Goal: Entertainment & Leisure: Consume media (video, audio)

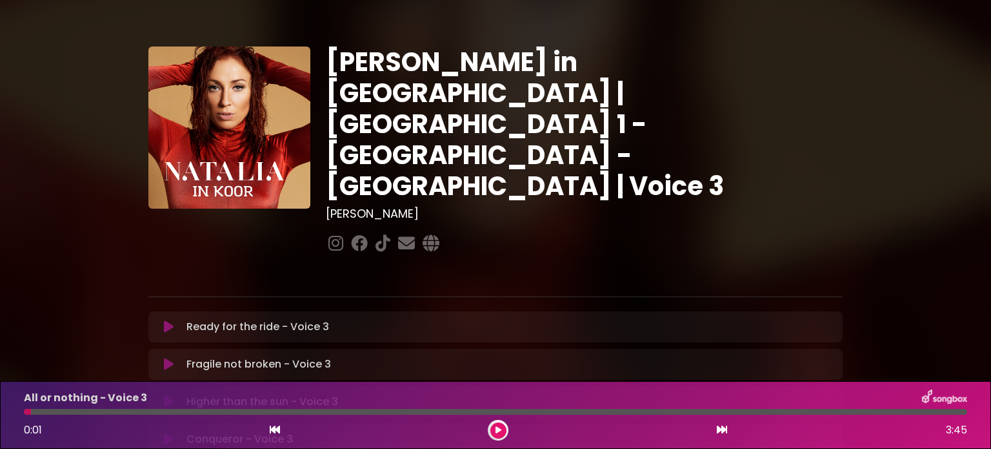
scroll to position [258, 0]
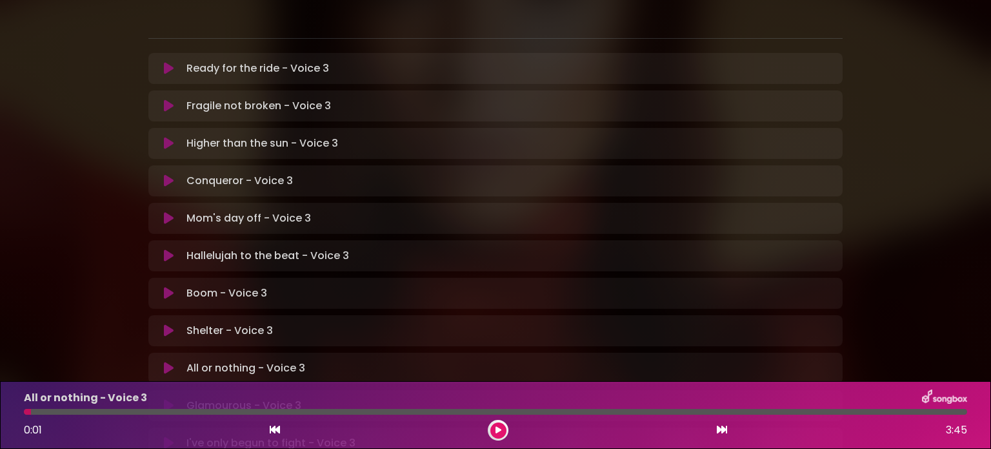
click at [168, 324] on icon at bounding box center [169, 330] width 10 height 13
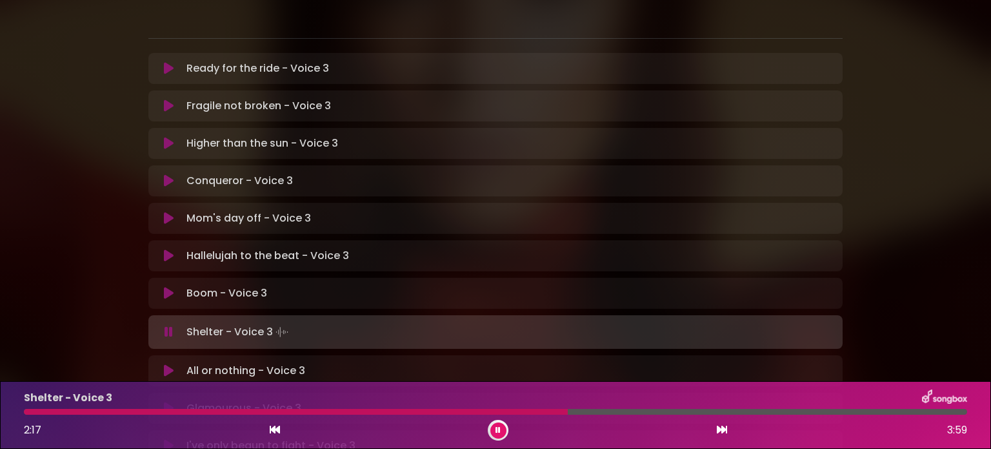
click at [493, 428] on button at bounding box center [499, 430] width 16 height 16
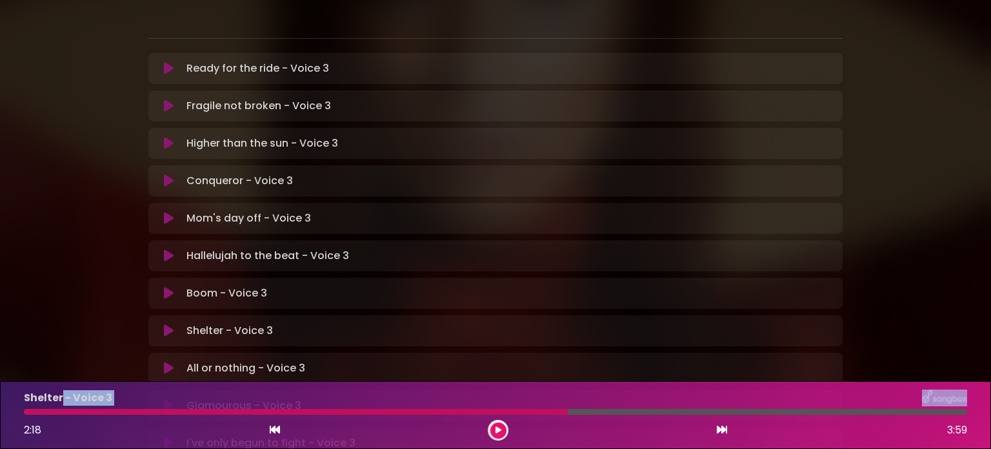
drag, startPoint x: 565, startPoint y: 410, endPoint x: 58, endPoint y: 407, distance: 506.7
click at [58, 407] on div "Shelter - Voice 3 2:18 3:59" at bounding box center [495, 414] width 959 height 51
click at [30, 412] on div at bounding box center [296, 412] width 544 height 6
drag, startPoint x: 568, startPoint y: 411, endPoint x: 549, endPoint y: 412, distance: 18.8
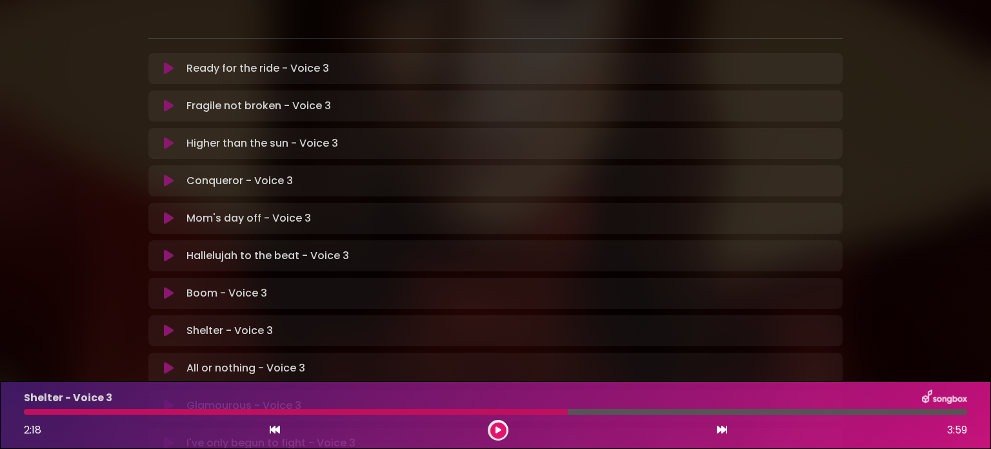
click at [549, 412] on div at bounding box center [296, 412] width 544 height 6
click at [565, 412] on div at bounding box center [296, 412] width 544 height 6
drag, startPoint x: 565, startPoint y: 412, endPoint x: 538, endPoint y: 418, distance: 27.1
click at [542, 418] on div "Shelter - Voice 3 2:18 3:59" at bounding box center [495, 414] width 959 height 51
click at [498, 430] on icon at bounding box center [499, 430] width 6 height 8
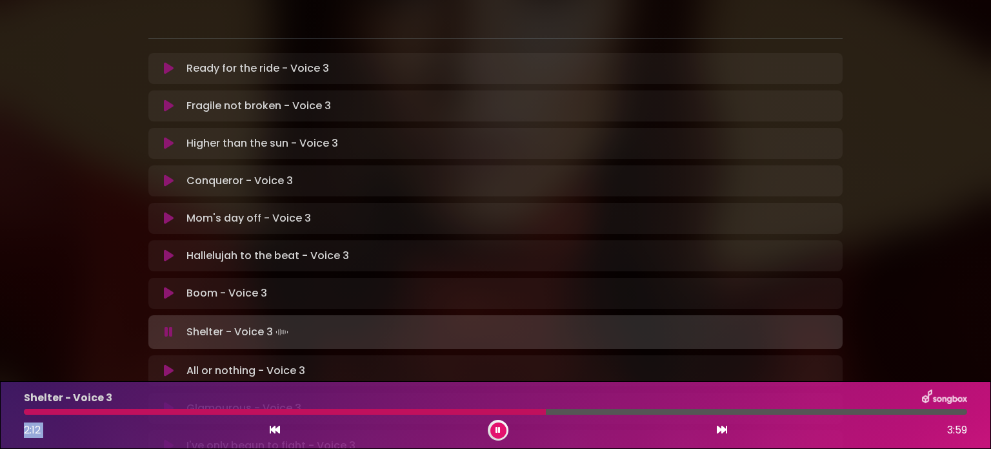
click at [274, 429] on icon at bounding box center [275, 429] width 10 height 10
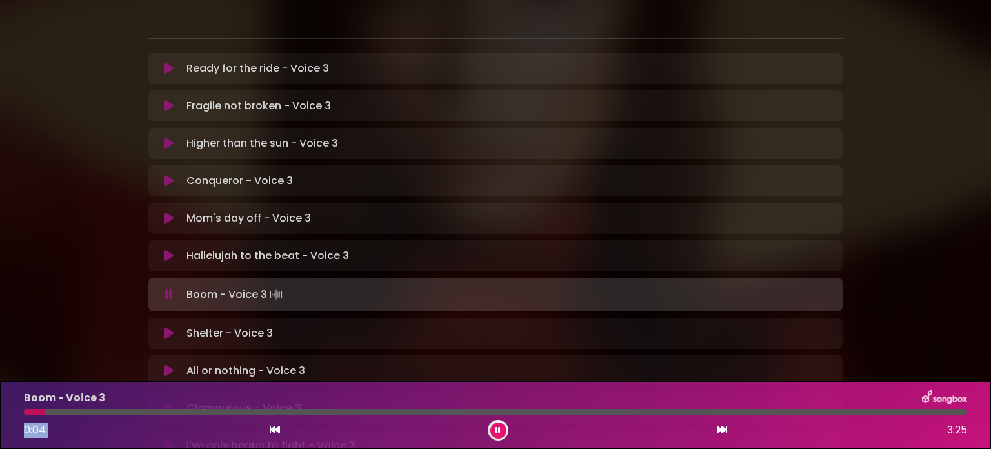
click at [717, 425] on icon at bounding box center [722, 429] width 10 height 10
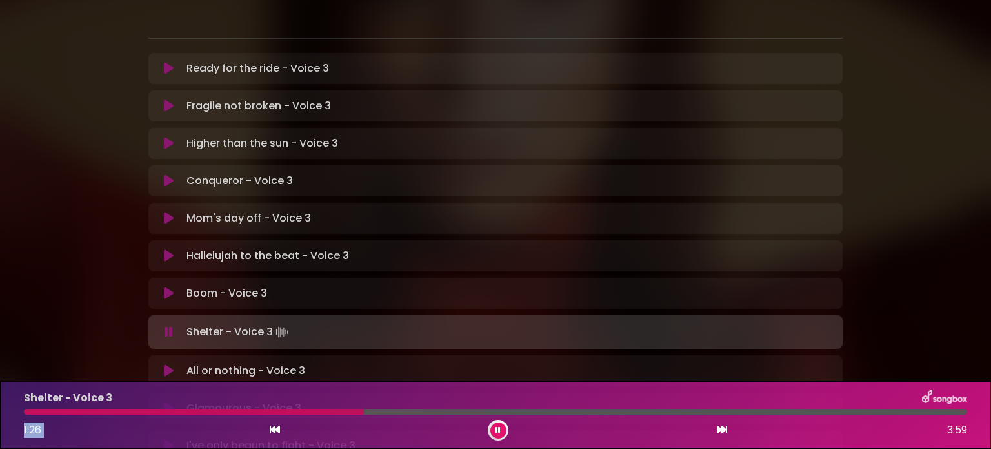
click at [493, 429] on button at bounding box center [499, 430] width 16 height 16
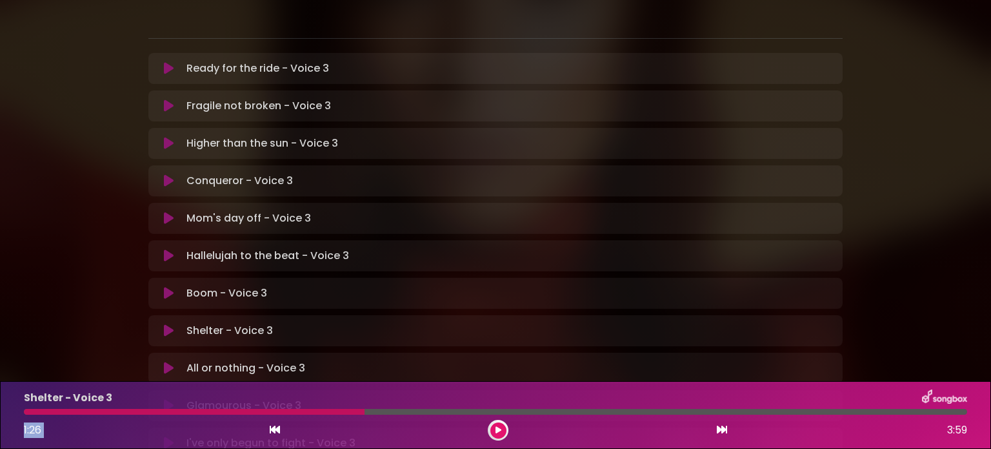
click at [270, 430] on icon at bounding box center [275, 429] width 10 height 10
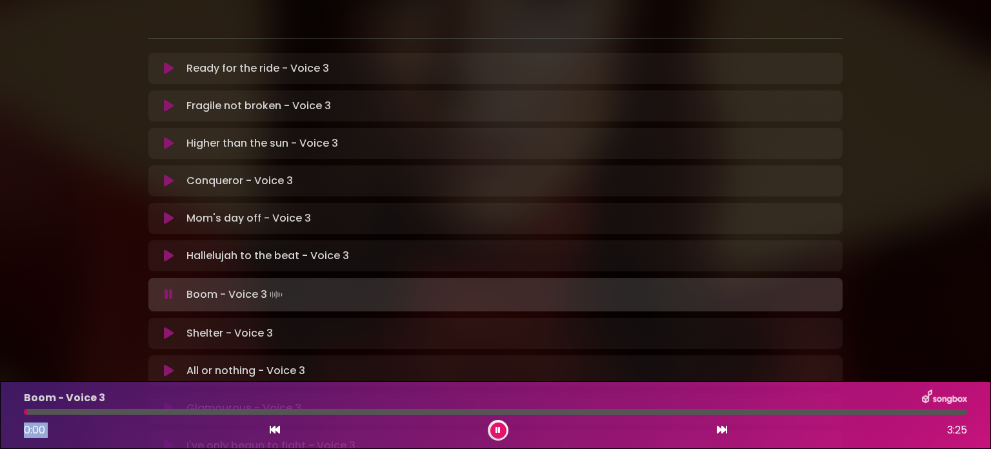
click at [720, 428] on icon at bounding box center [722, 429] width 10 height 10
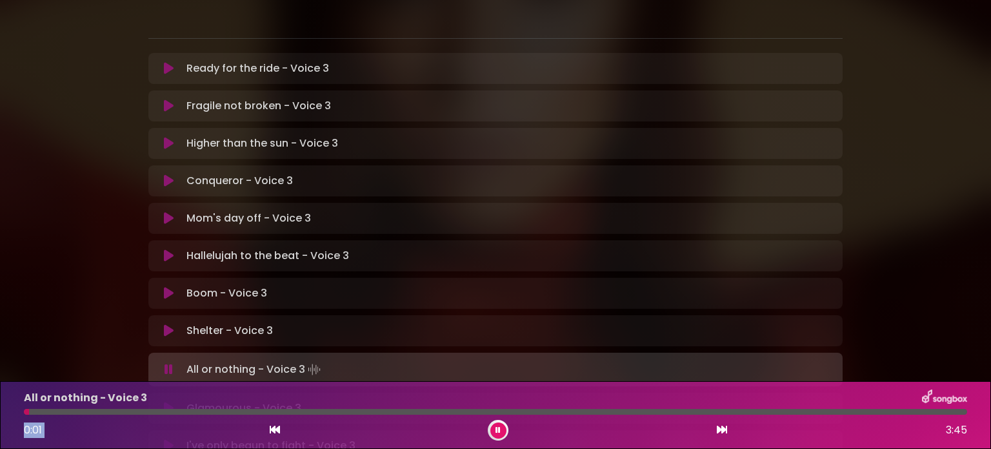
click at [165, 287] on icon at bounding box center [169, 293] width 10 height 13
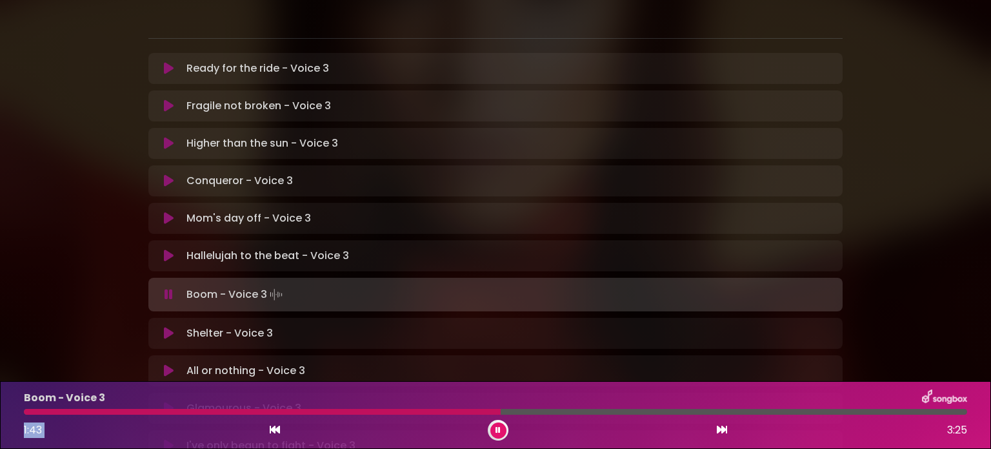
click at [498, 431] on icon at bounding box center [498, 430] width 5 height 8
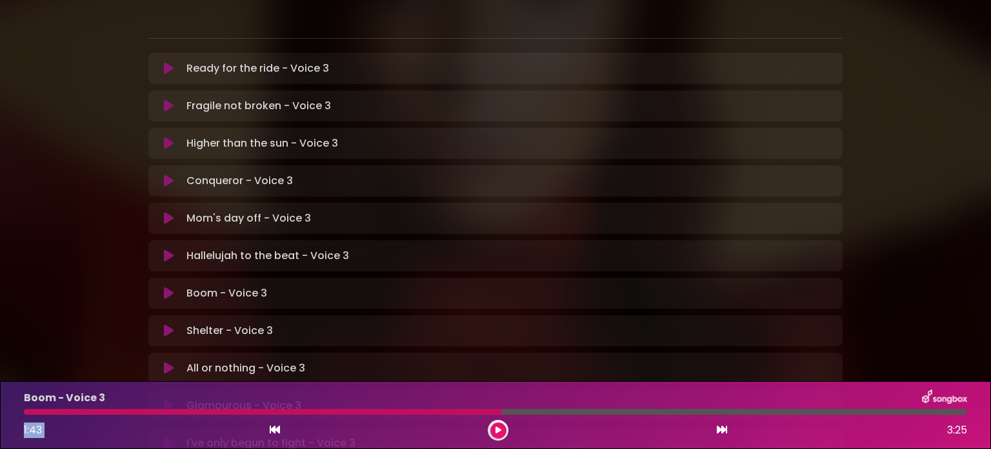
click at [271, 431] on icon at bounding box center [275, 429] width 10 height 10
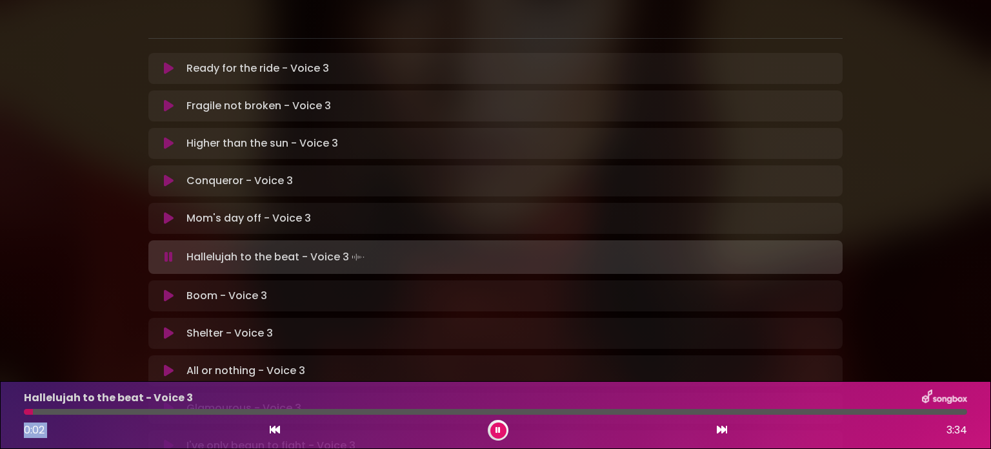
click at [721, 428] on icon at bounding box center [722, 429] width 10 height 10
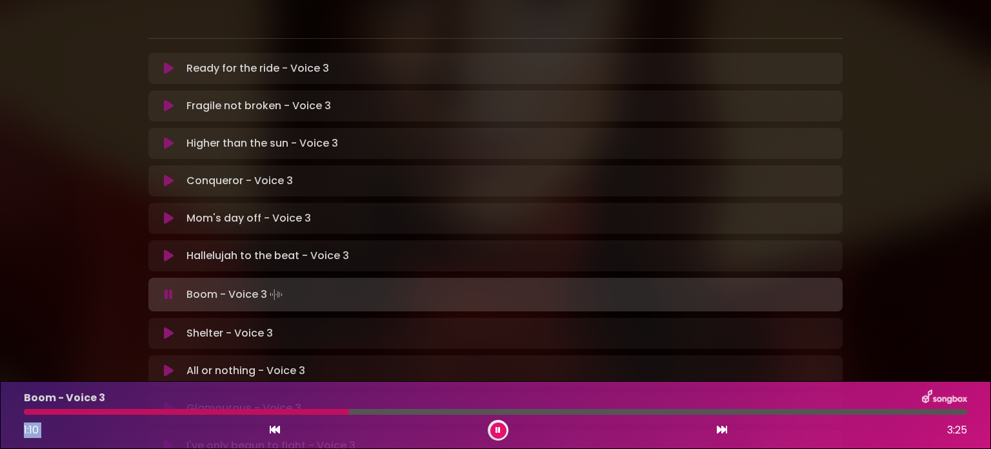
click at [273, 428] on icon at bounding box center [275, 429] width 10 height 10
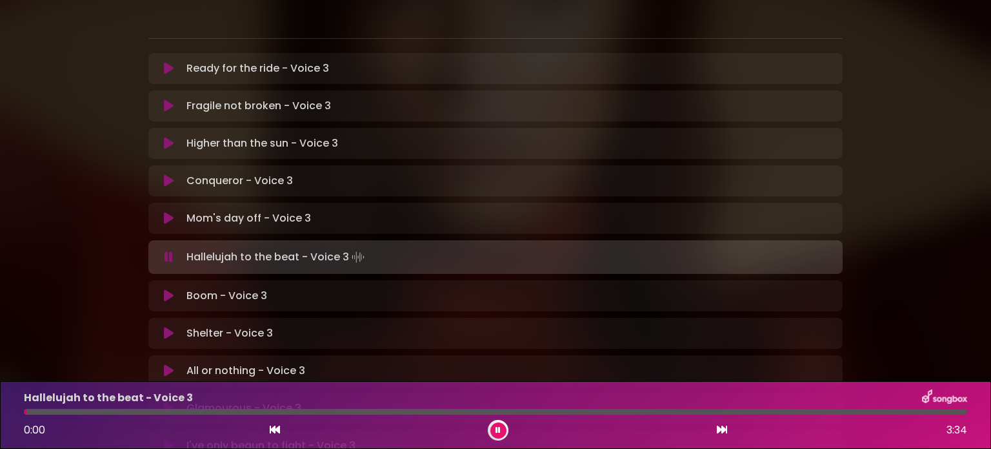
click at [728, 427] on div "0:00 3:34" at bounding box center [495, 430] width 959 height 21
click at [725, 429] on icon at bounding box center [722, 429] width 10 height 10
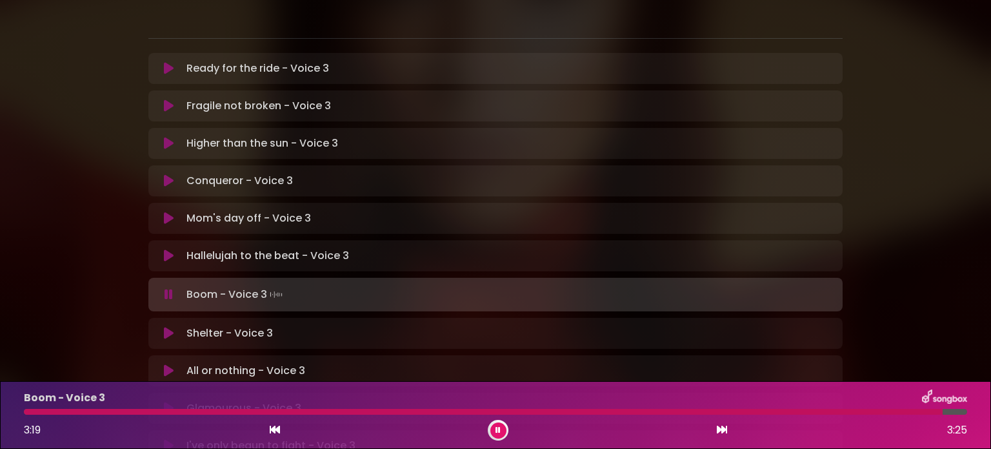
click at [271, 428] on icon at bounding box center [275, 429] width 10 height 10
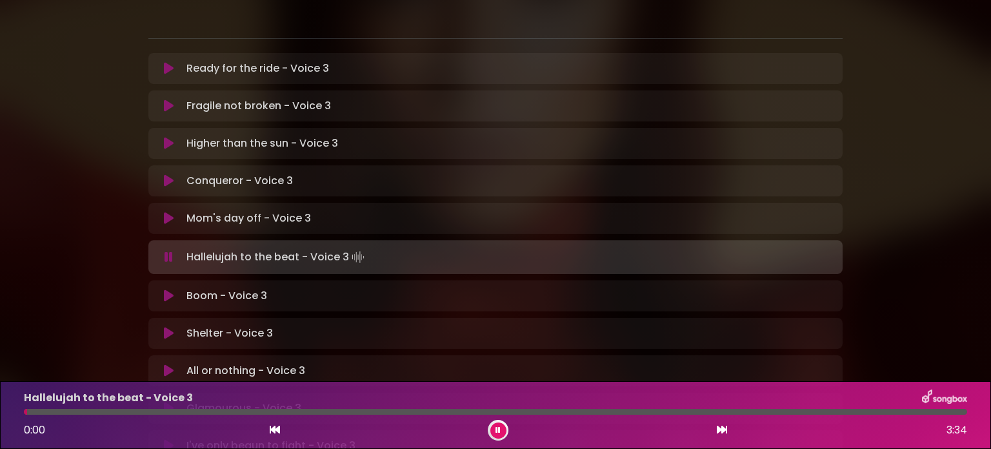
click at [718, 430] on icon at bounding box center [722, 429] width 10 height 10
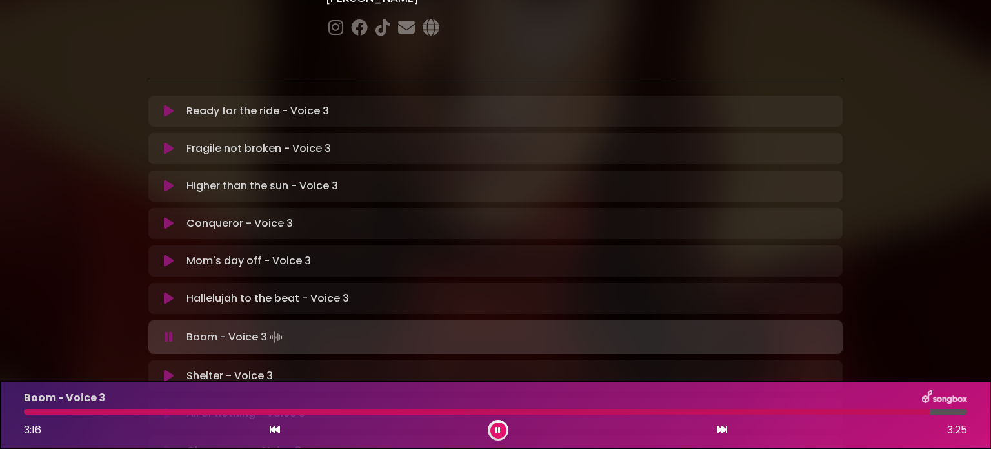
scroll to position [194, 0]
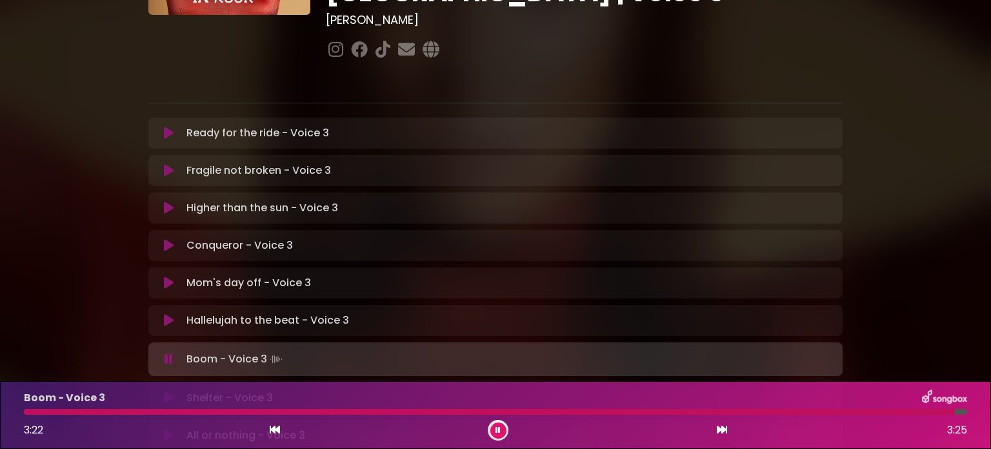
click at [498, 429] on icon at bounding box center [498, 430] width 5 height 8
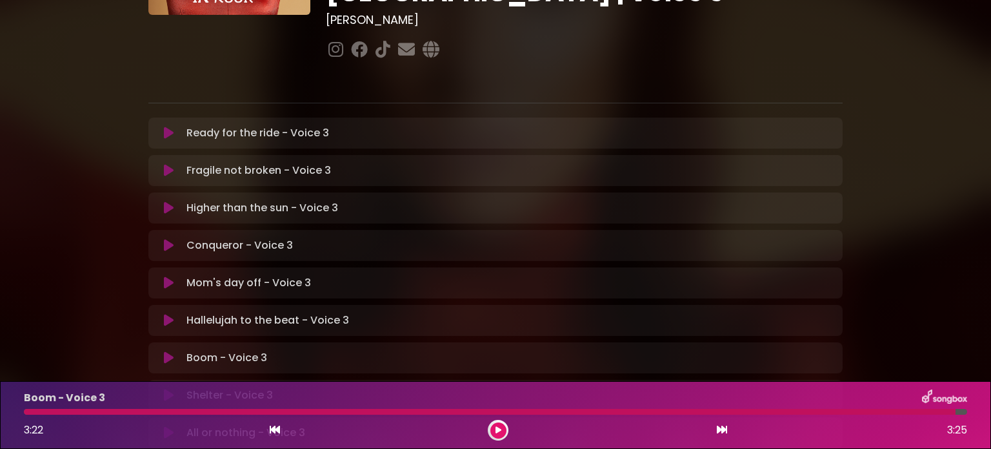
click at [491, 422] on button at bounding box center [499, 430] width 16 height 16
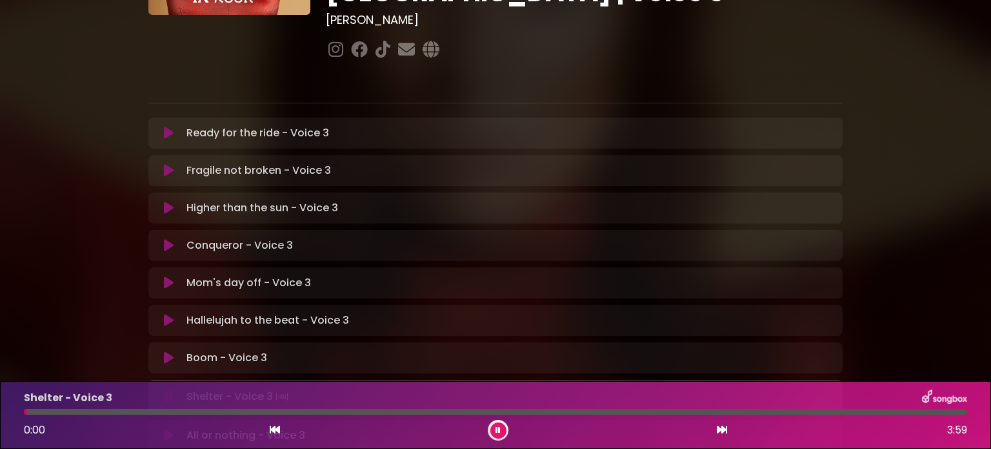
click at [168, 314] on icon at bounding box center [169, 320] width 10 height 13
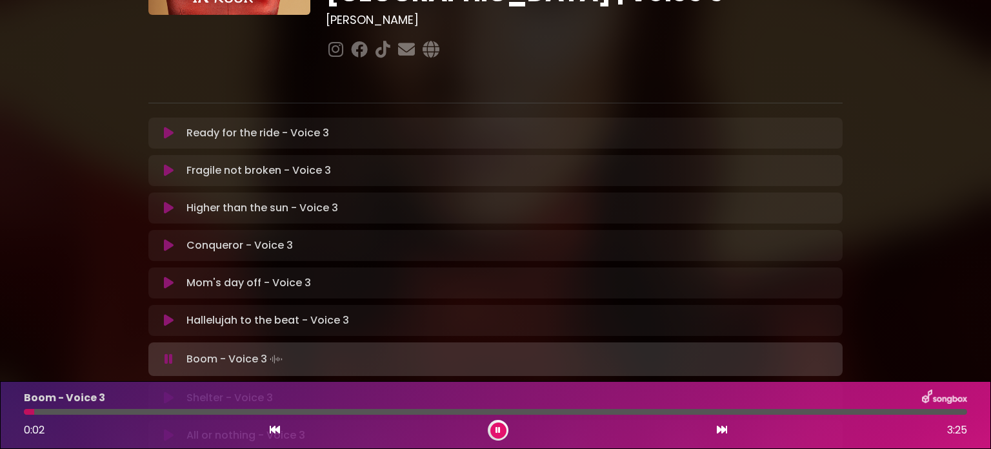
click at [273, 427] on icon at bounding box center [275, 429] width 10 height 10
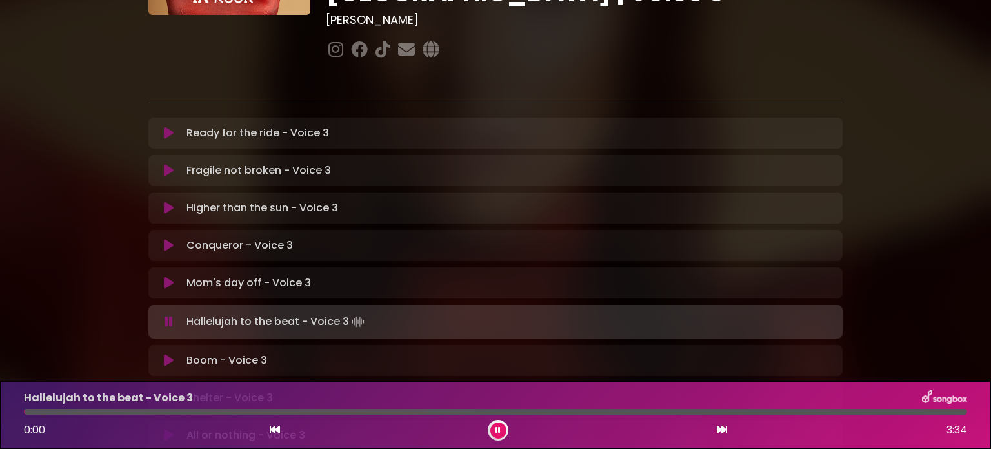
drag, startPoint x: 581, startPoint y: 410, endPoint x: 25, endPoint y: 414, distance: 555.8
click at [25, 419] on div "Hallelujah to the beat - Voice 3 0:00 3:34" at bounding box center [495, 414] width 959 height 51
click at [26, 413] on div at bounding box center [496, 412] width 944 height 6
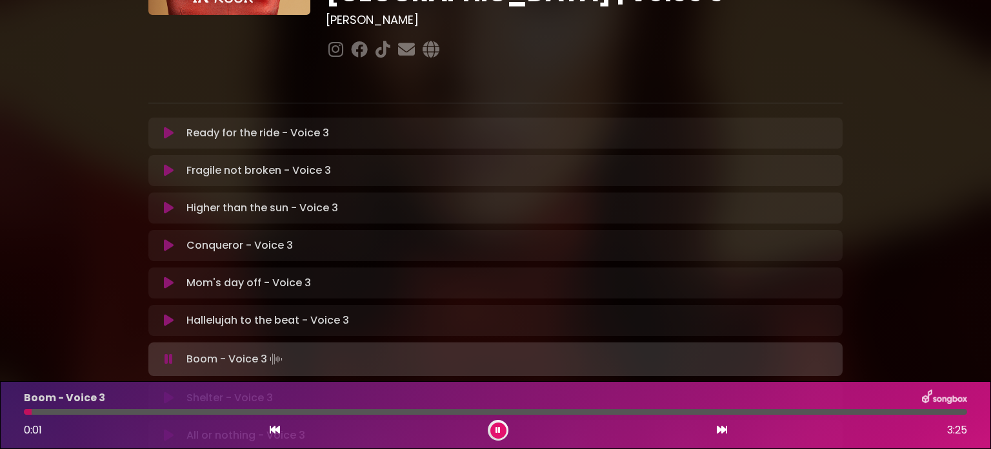
click at [500, 432] on icon at bounding box center [498, 430] width 5 height 8
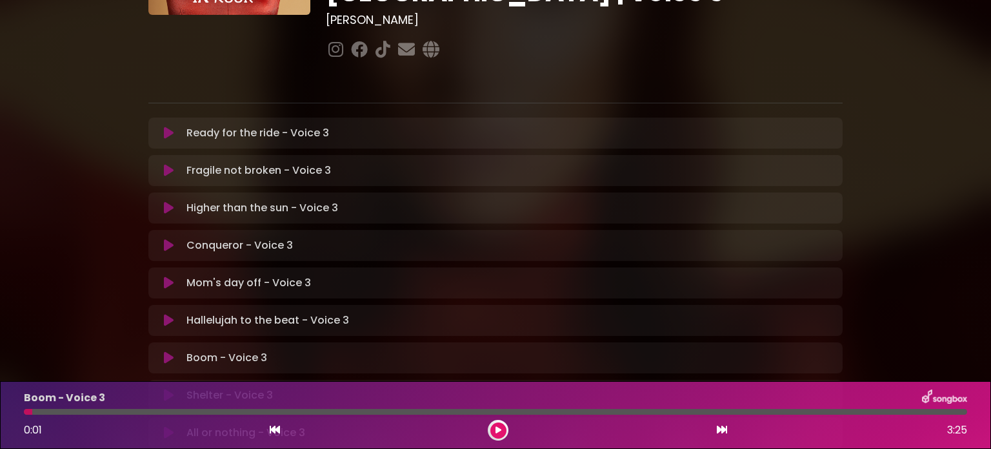
click at [165, 314] on icon at bounding box center [169, 320] width 10 height 13
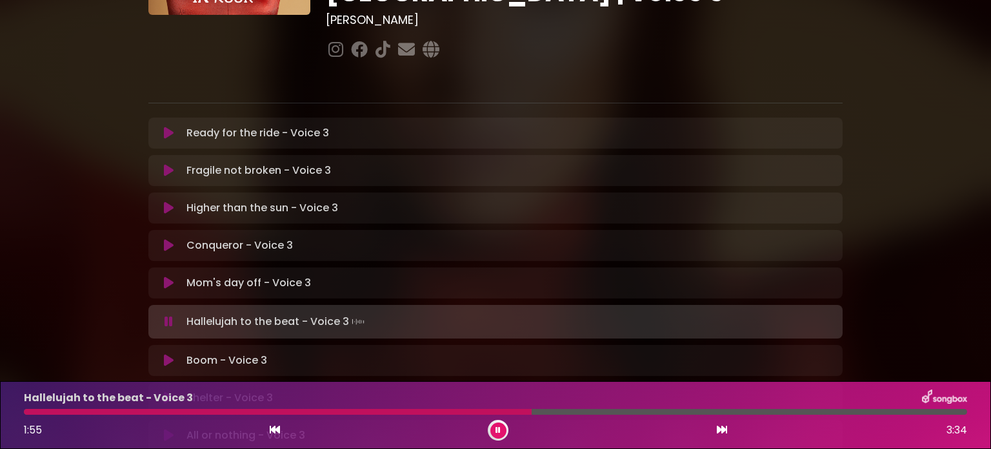
drag, startPoint x: 26, startPoint y: 411, endPoint x: 527, endPoint y: 414, distance: 500.9
click at [527, 414] on div at bounding box center [278, 412] width 508 height 6
click at [500, 431] on icon at bounding box center [498, 430] width 5 height 8
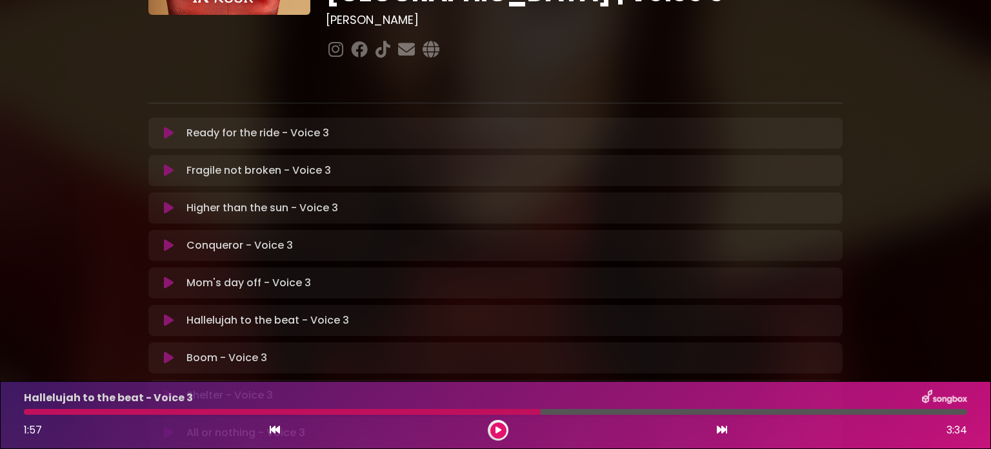
drag, startPoint x: 542, startPoint y: 409, endPoint x: 17, endPoint y: 415, distance: 524.8
click at [17, 415] on div "Hallelujah to the beat - Voice 3 1:57 3:34" at bounding box center [495, 414] width 959 height 51
click at [26, 409] on div at bounding box center [282, 412] width 517 height 6
click at [271, 425] on icon at bounding box center [275, 429] width 10 height 10
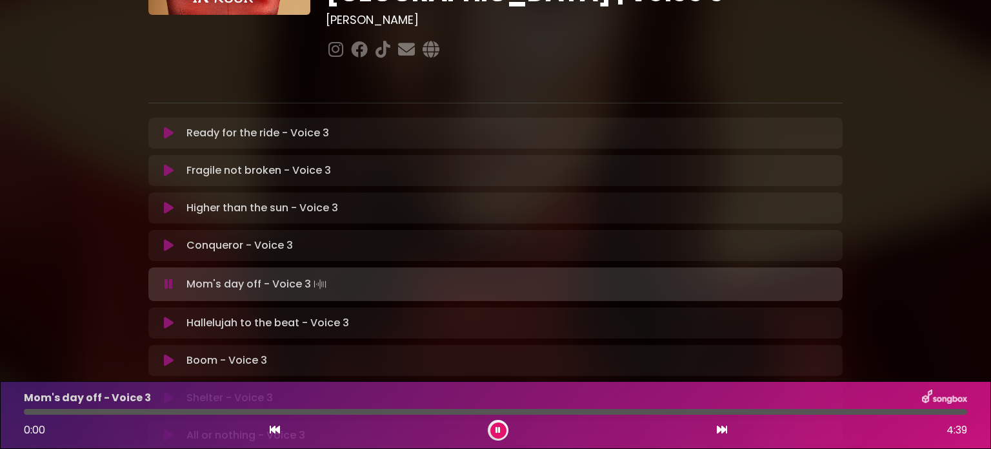
click at [722, 427] on icon at bounding box center [722, 429] width 10 height 10
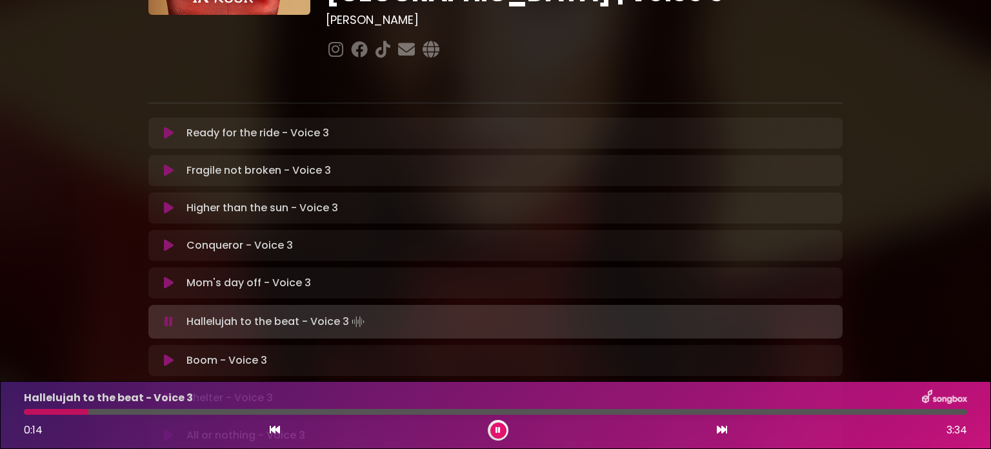
click at [274, 431] on icon at bounding box center [275, 429] width 10 height 10
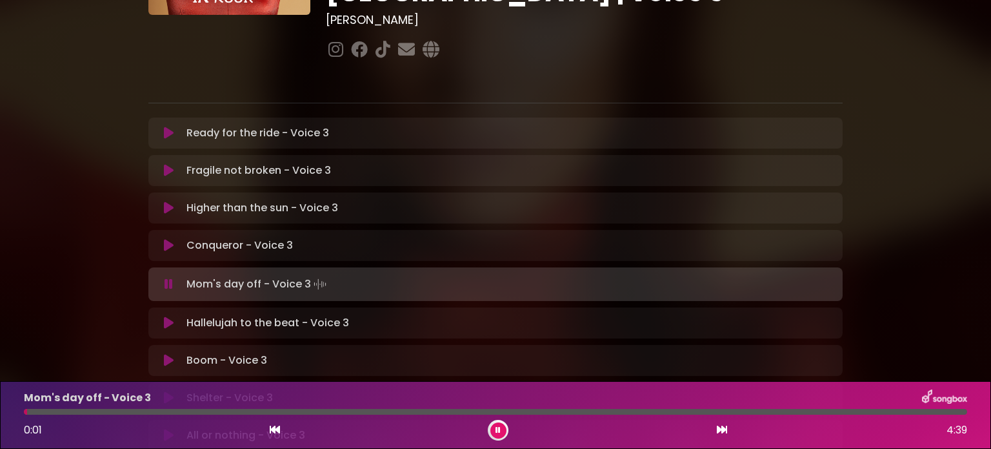
click at [718, 430] on icon at bounding box center [722, 429] width 10 height 10
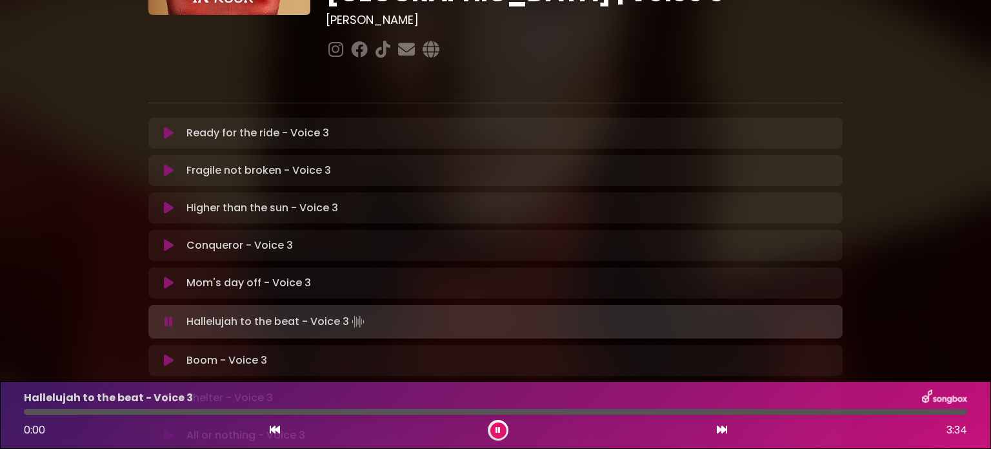
click at [498, 431] on icon at bounding box center [498, 430] width 5 height 8
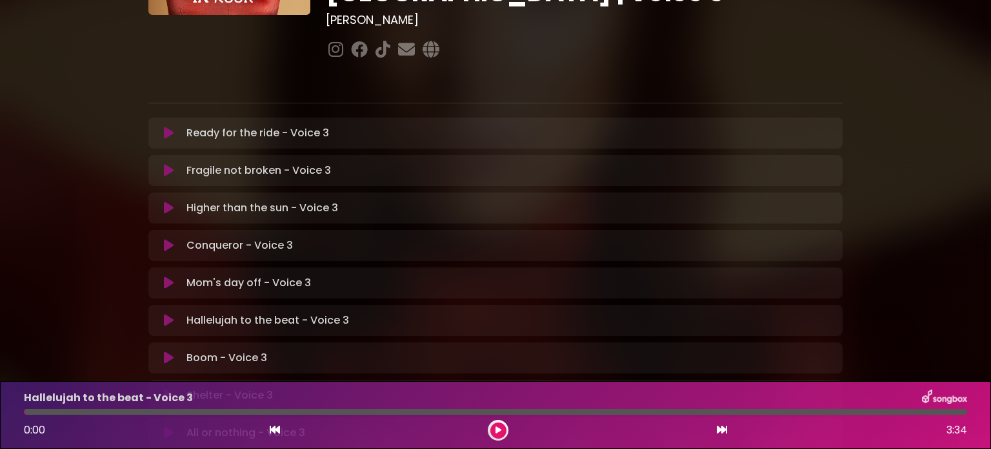
click at [28, 409] on div at bounding box center [496, 412] width 944 height 6
click at [502, 425] on button at bounding box center [499, 430] width 16 height 16
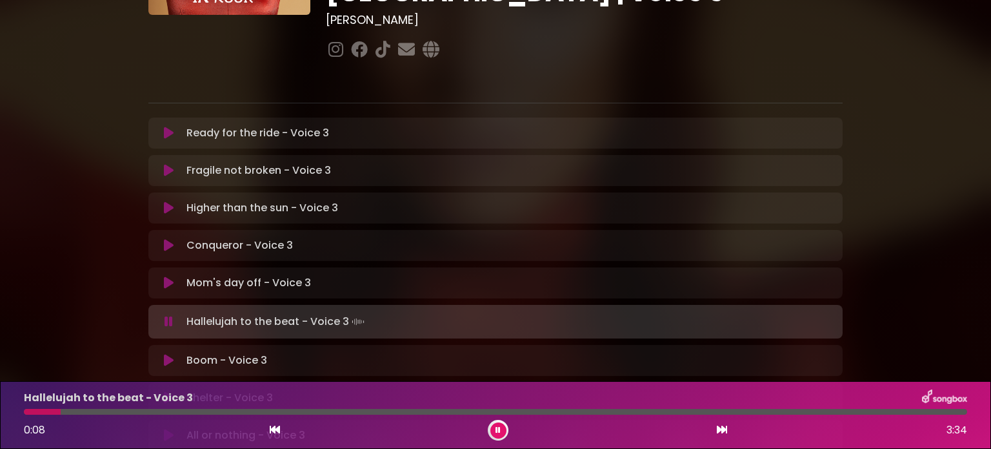
click at [502, 425] on button at bounding box center [499, 430] width 16 height 16
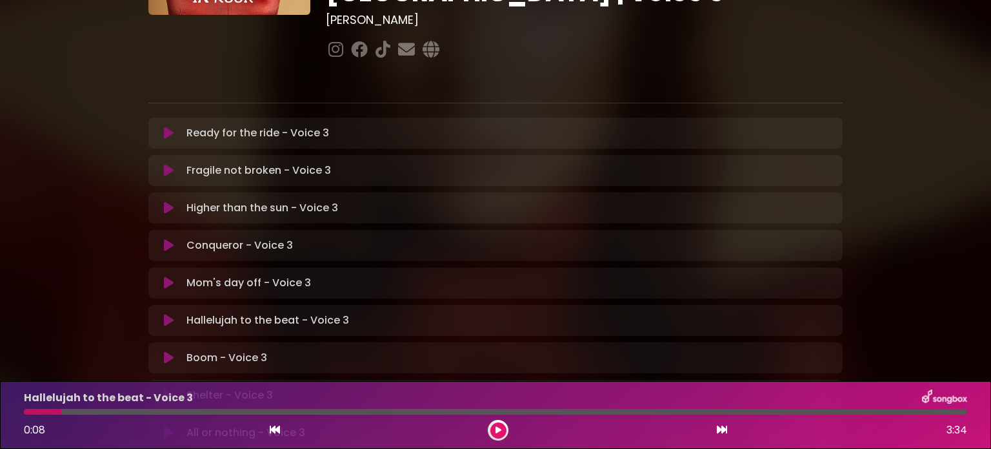
click at [59, 412] on div at bounding box center [42, 412] width 37 height 6
click at [498, 432] on icon at bounding box center [499, 430] width 6 height 8
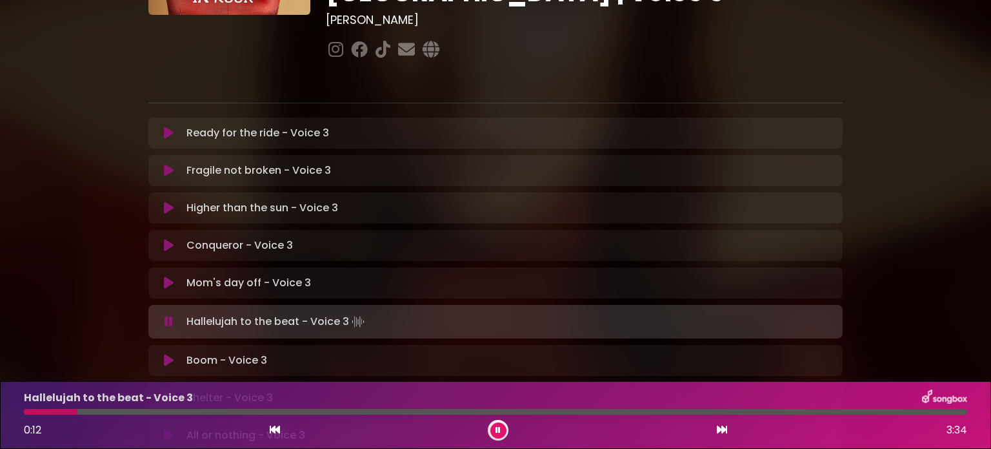
click at [270, 427] on icon at bounding box center [275, 429] width 10 height 10
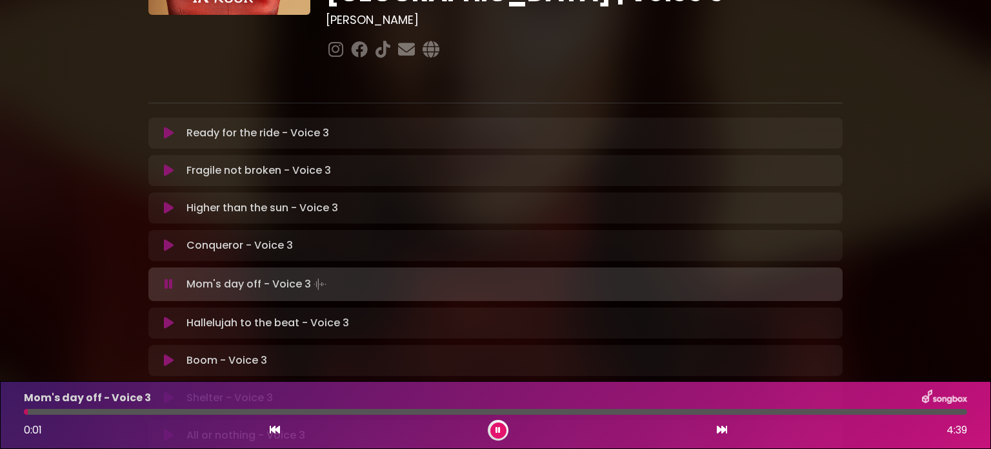
click at [720, 431] on icon at bounding box center [722, 429] width 10 height 10
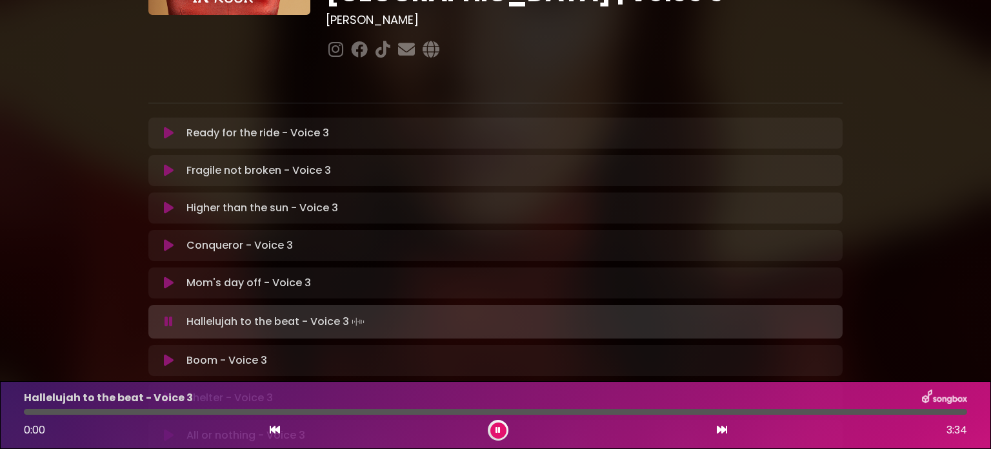
click at [500, 428] on icon at bounding box center [498, 430] width 5 height 8
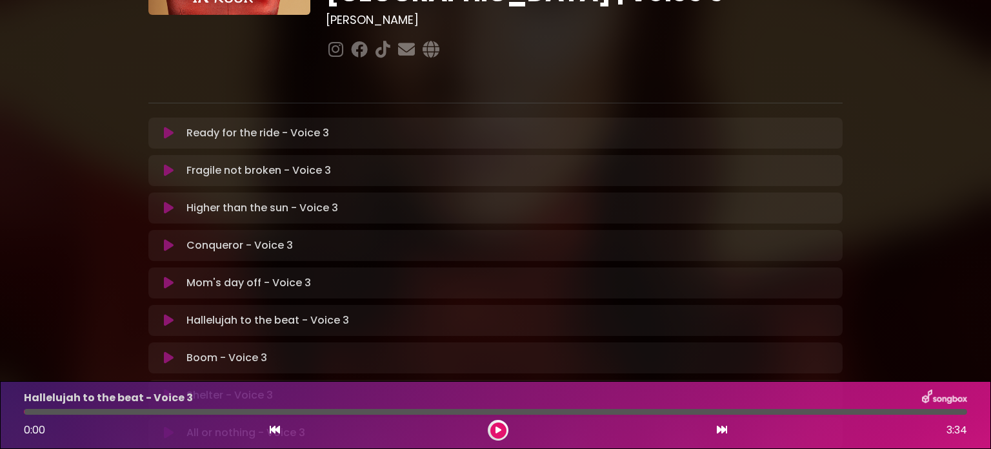
click at [167, 276] on icon at bounding box center [169, 282] width 10 height 13
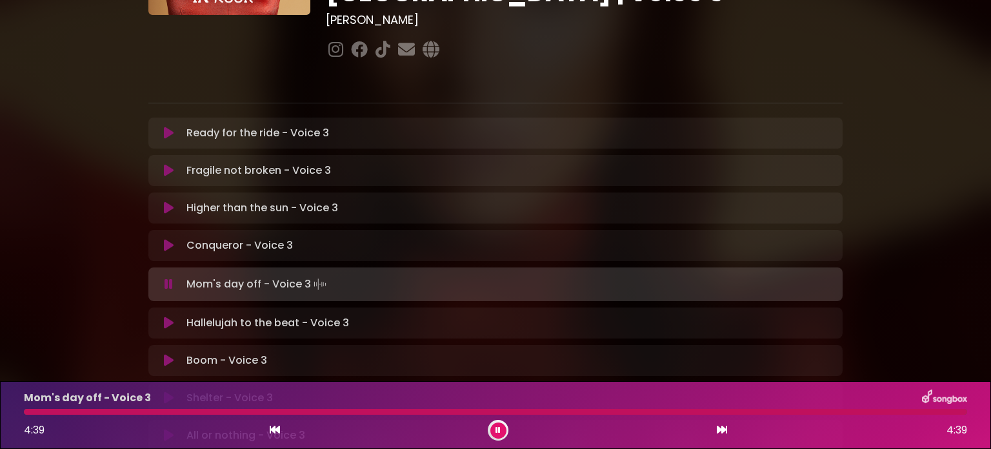
click at [273, 429] on icon at bounding box center [275, 429] width 10 height 10
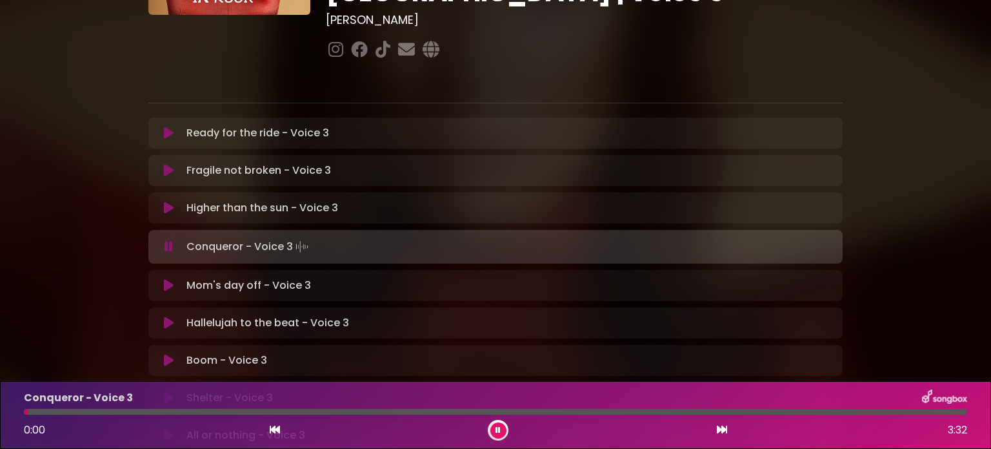
click at [717, 427] on icon at bounding box center [722, 429] width 10 height 10
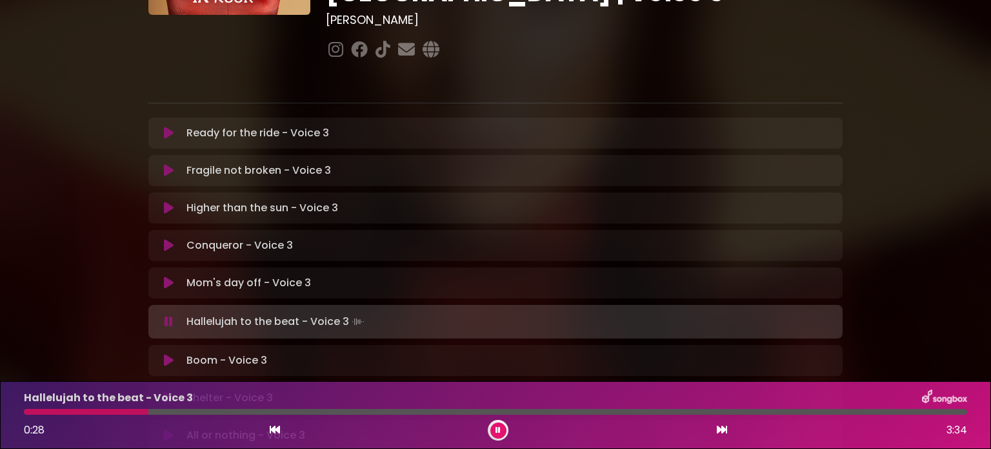
click at [167, 276] on icon at bounding box center [169, 282] width 10 height 13
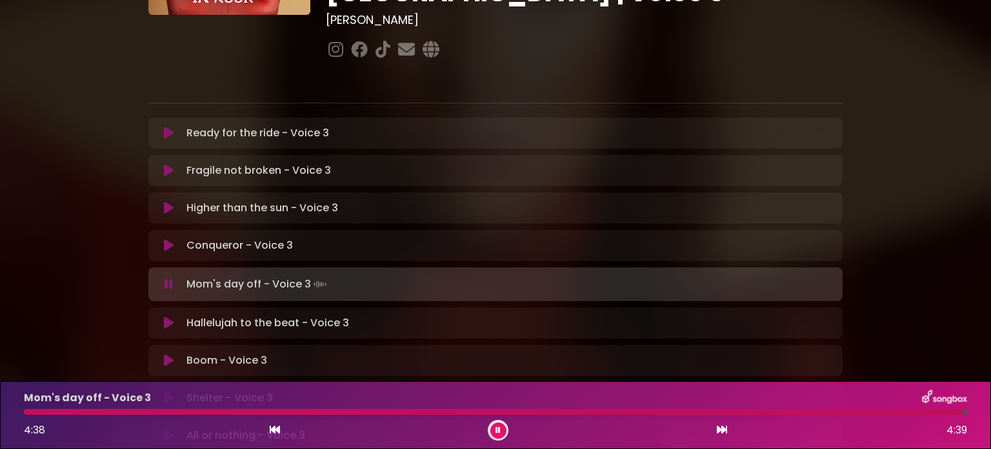
click at [500, 429] on icon at bounding box center [498, 430] width 5 height 8
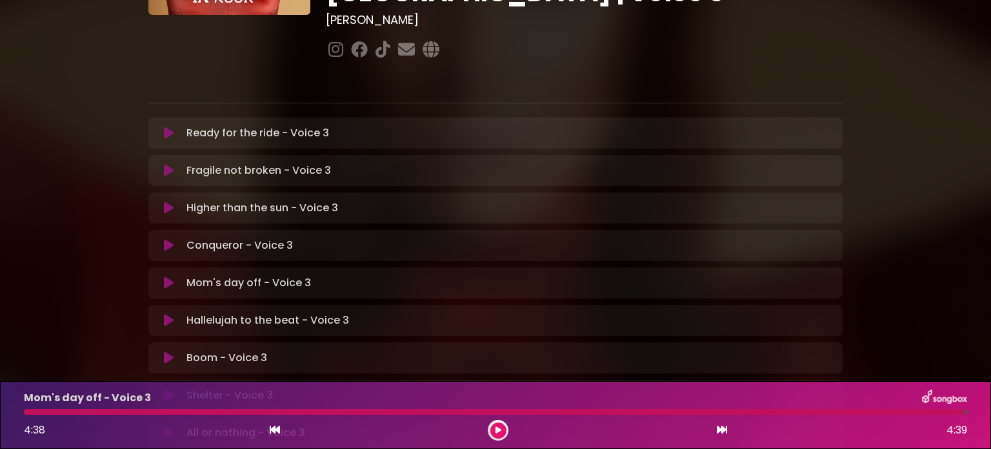
click at [168, 239] on icon at bounding box center [169, 245] width 10 height 13
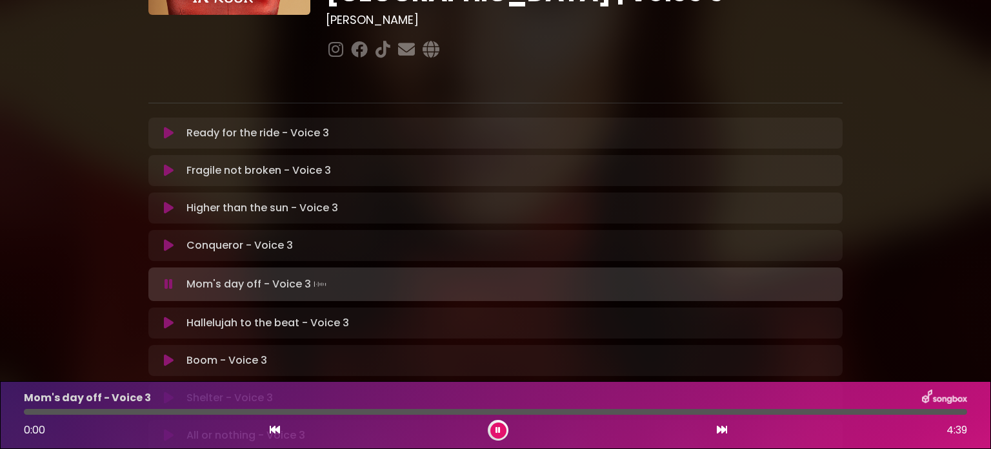
click at [276, 430] on icon at bounding box center [275, 429] width 10 height 10
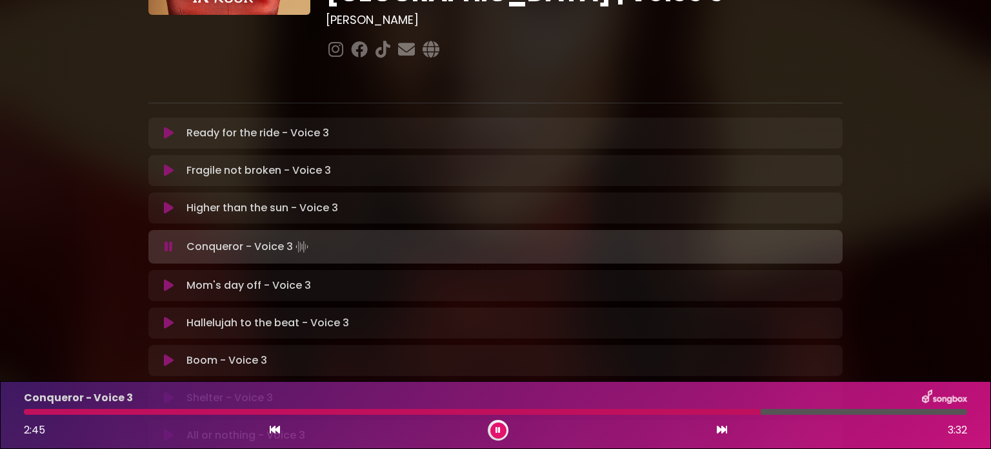
click at [701, 410] on div at bounding box center [392, 412] width 737 height 6
click at [671, 411] on div at bounding box center [365, 412] width 682 height 6
click at [618, 411] on div at bounding box center [349, 412] width 651 height 6
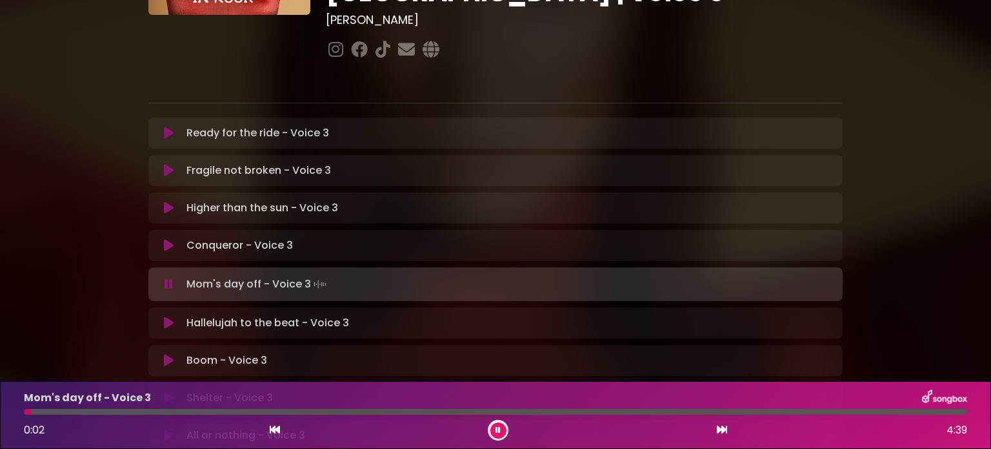
click at [722, 429] on icon at bounding box center [722, 429] width 10 height 10
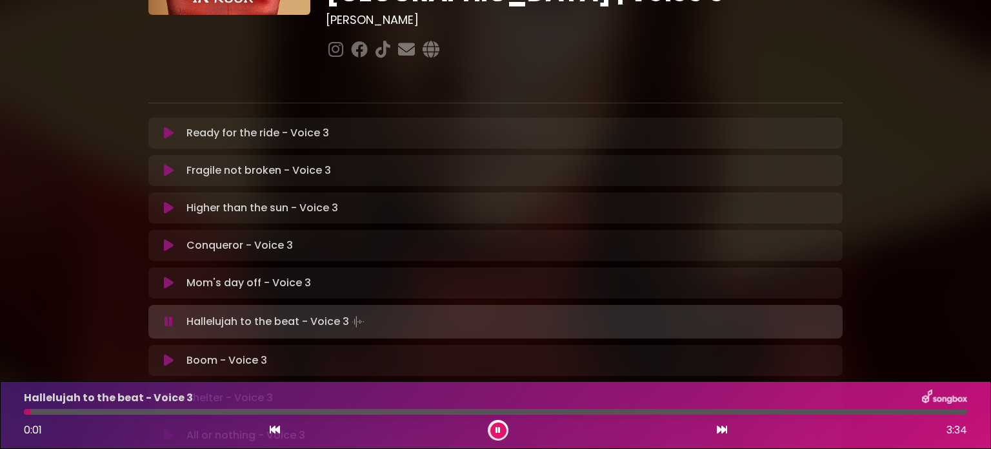
click at [165, 239] on icon at bounding box center [169, 245] width 10 height 13
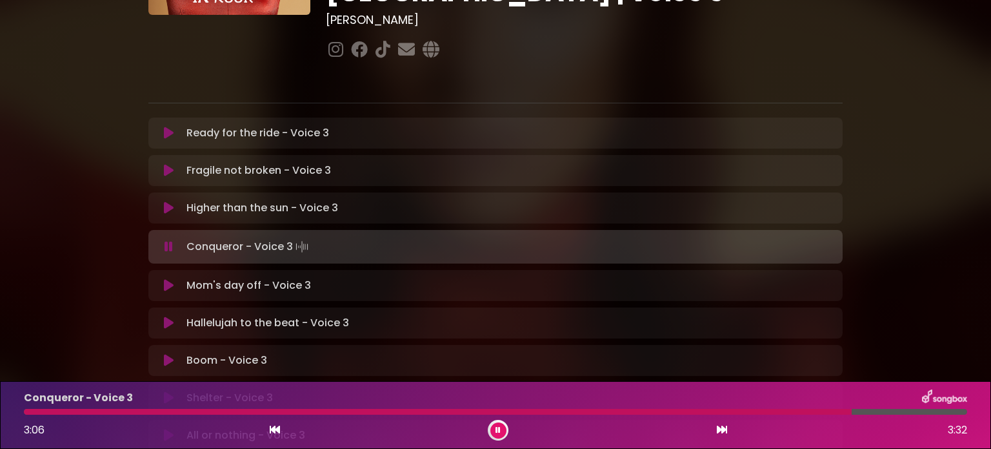
click at [585, 410] on div at bounding box center [438, 412] width 828 height 6
click at [541, 411] on div at bounding box center [310, 412] width 572 height 6
click at [501, 429] on button at bounding box center [499, 430] width 16 height 16
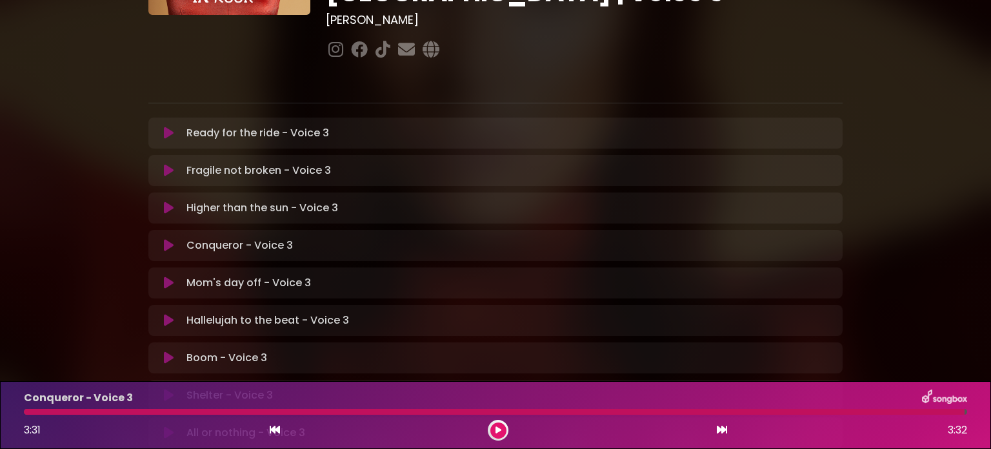
click at [166, 201] on icon at bounding box center [169, 207] width 10 height 13
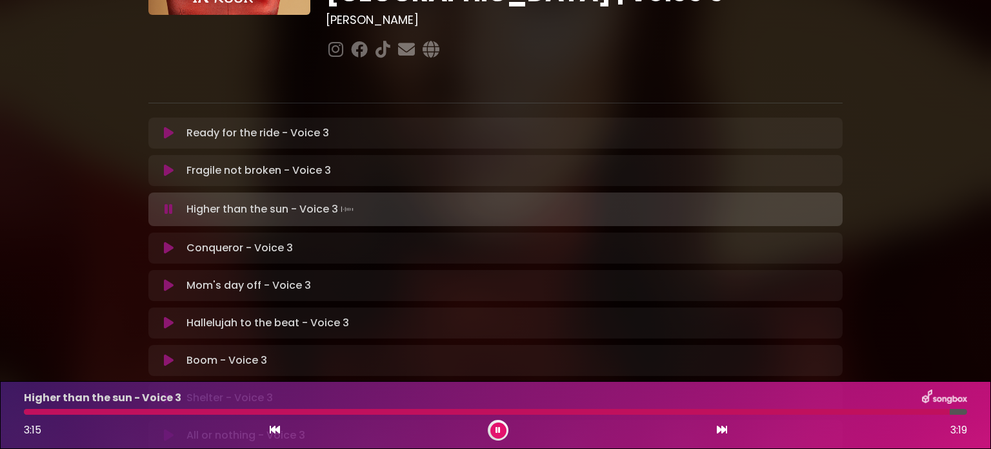
click at [276, 431] on icon at bounding box center [275, 429] width 10 height 10
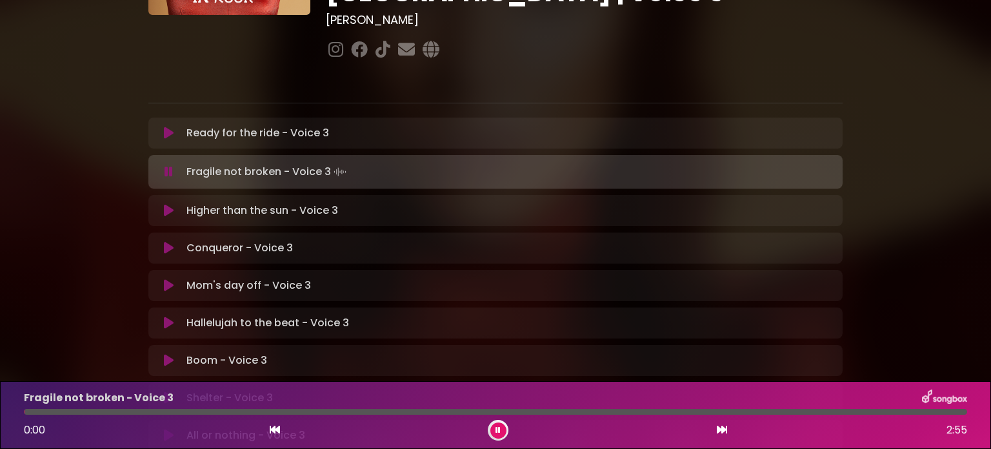
click at [722, 428] on icon at bounding box center [722, 429] width 10 height 10
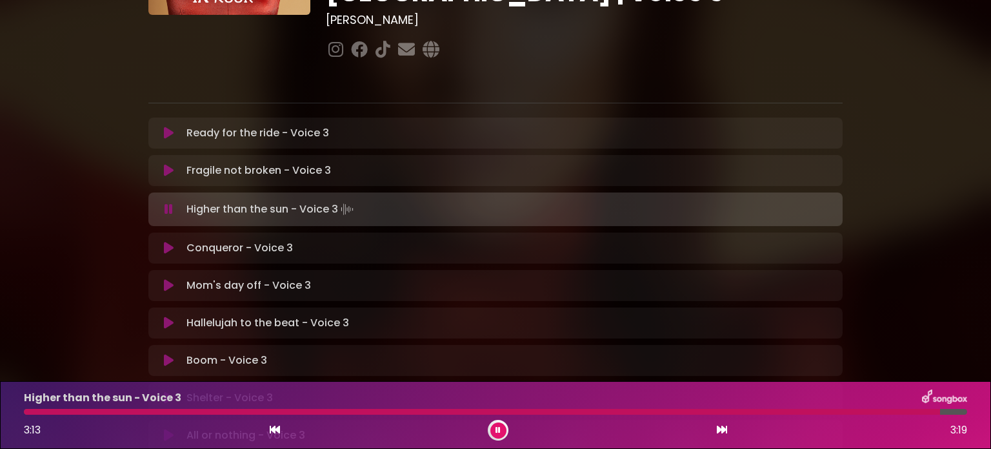
click at [503, 430] on button at bounding box center [499, 430] width 16 height 16
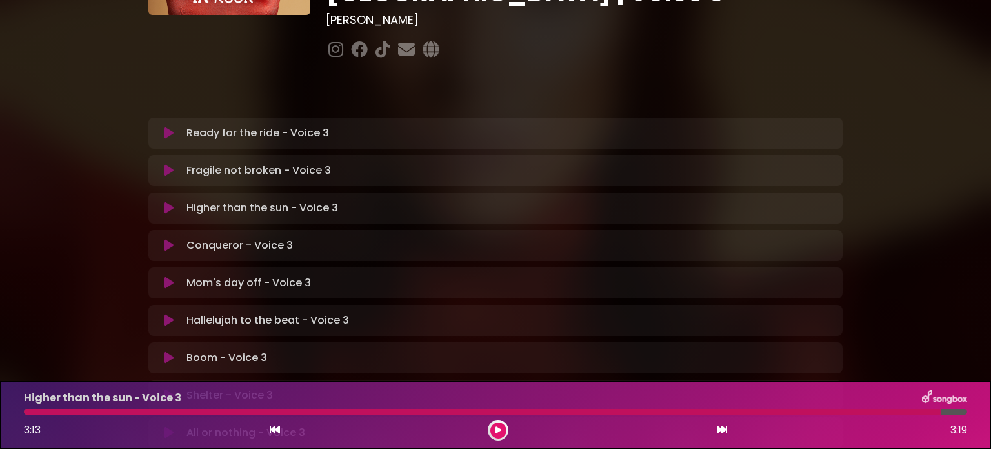
click at [165, 164] on icon at bounding box center [169, 170] width 10 height 13
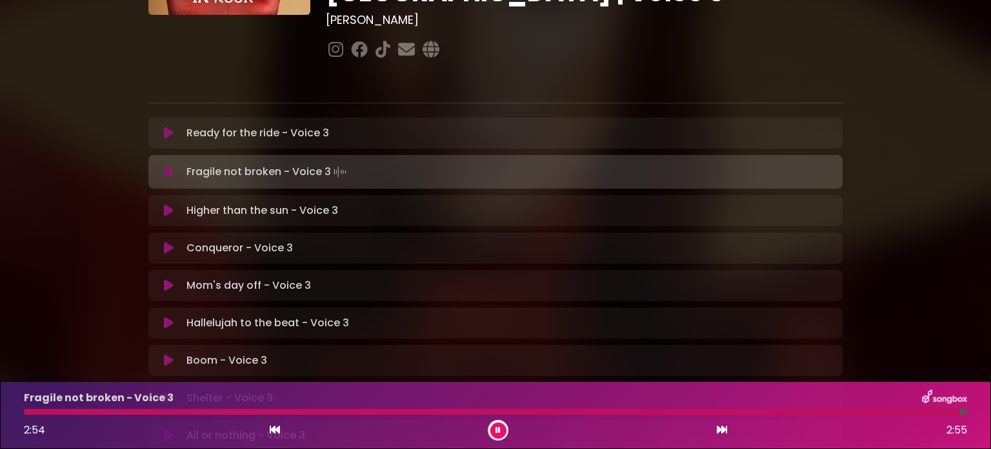
click at [271, 423] on button at bounding box center [275, 430] width 12 height 17
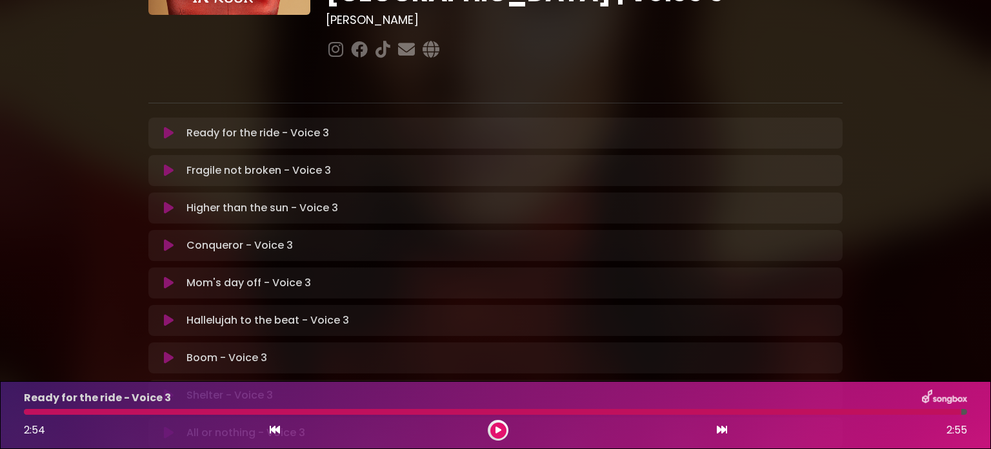
click at [720, 429] on icon at bounding box center [722, 429] width 10 height 10
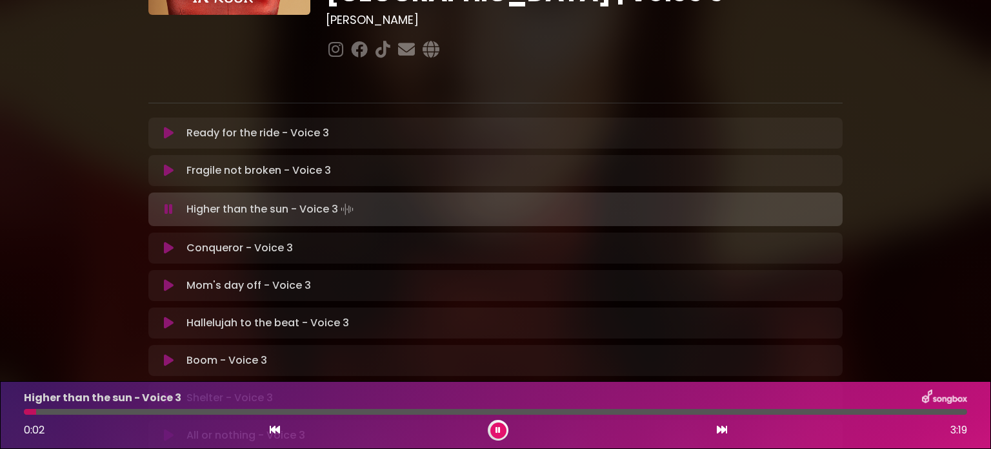
click at [274, 428] on icon at bounding box center [275, 429] width 10 height 10
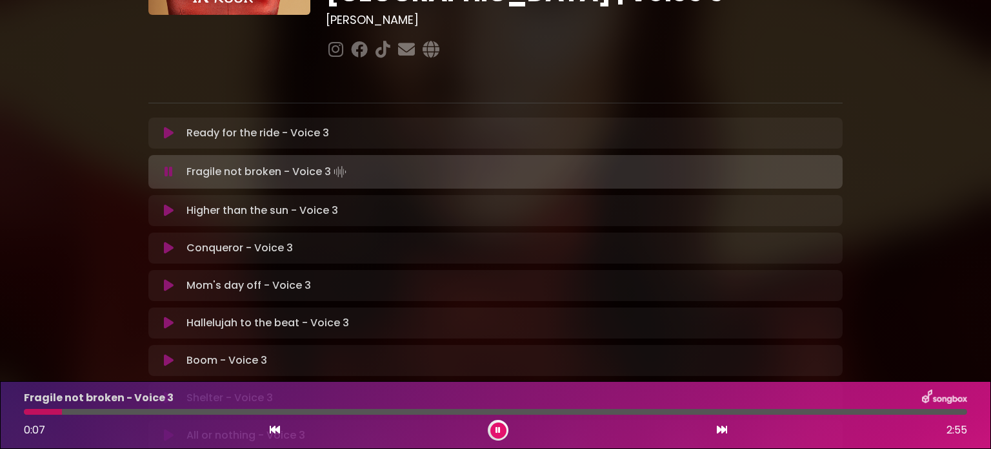
click at [272, 429] on icon at bounding box center [275, 429] width 10 height 10
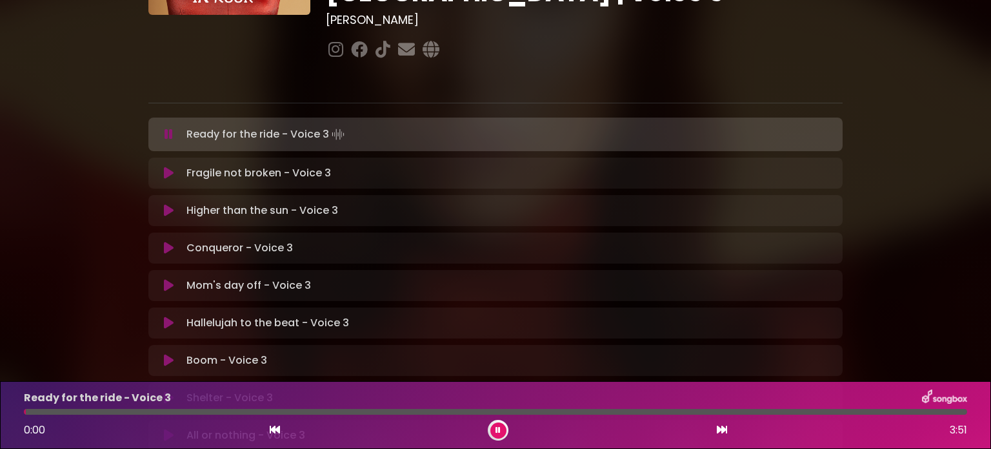
click at [720, 428] on icon at bounding box center [722, 429] width 10 height 10
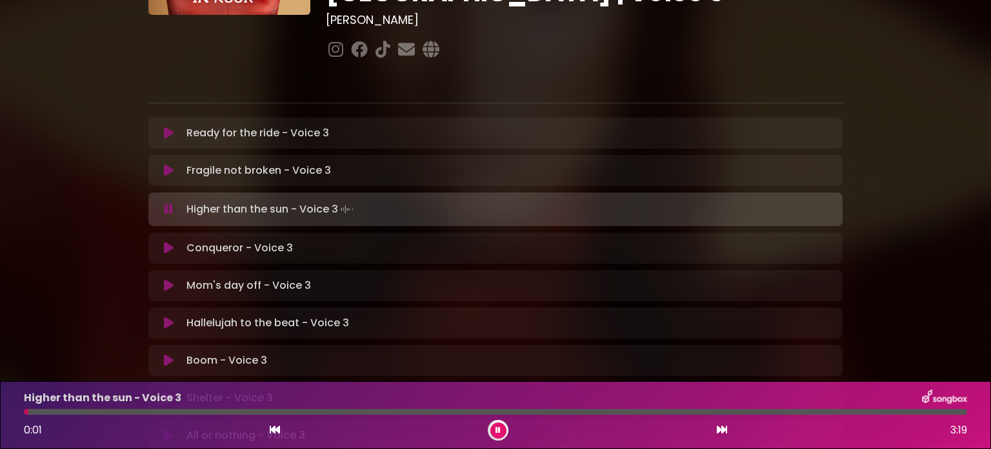
click at [271, 431] on icon at bounding box center [275, 429] width 10 height 10
click at [498, 429] on icon at bounding box center [498, 430] width 5 height 8
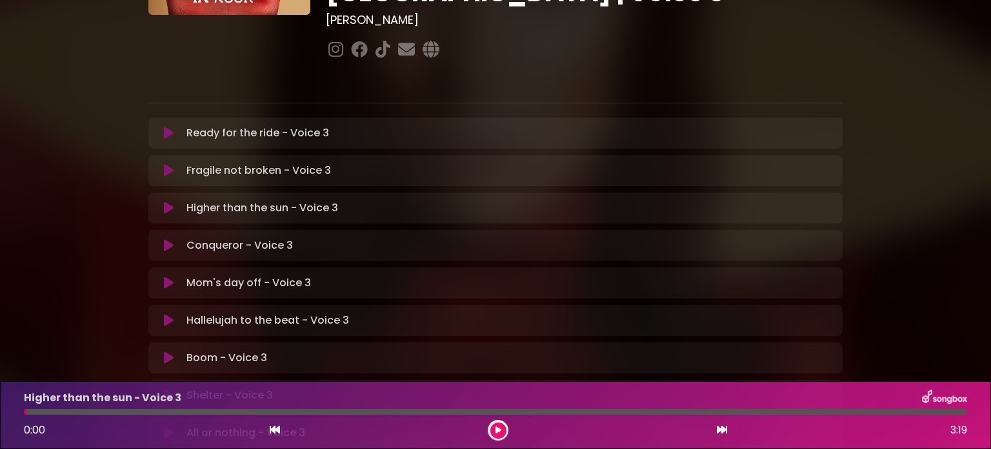
click at [166, 127] on icon at bounding box center [169, 133] width 10 height 13
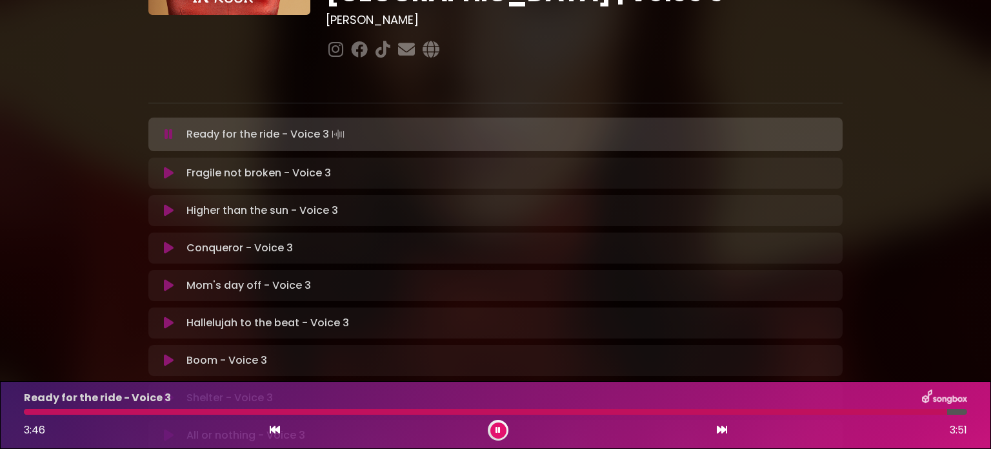
click at [28, 411] on div at bounding box center [486, 412] width 924 height 6
click at [495, 427] on button at bounding box center [499, 430] width 16 height 16
